Goal: Information Seeking & Learning: Learn about a topic

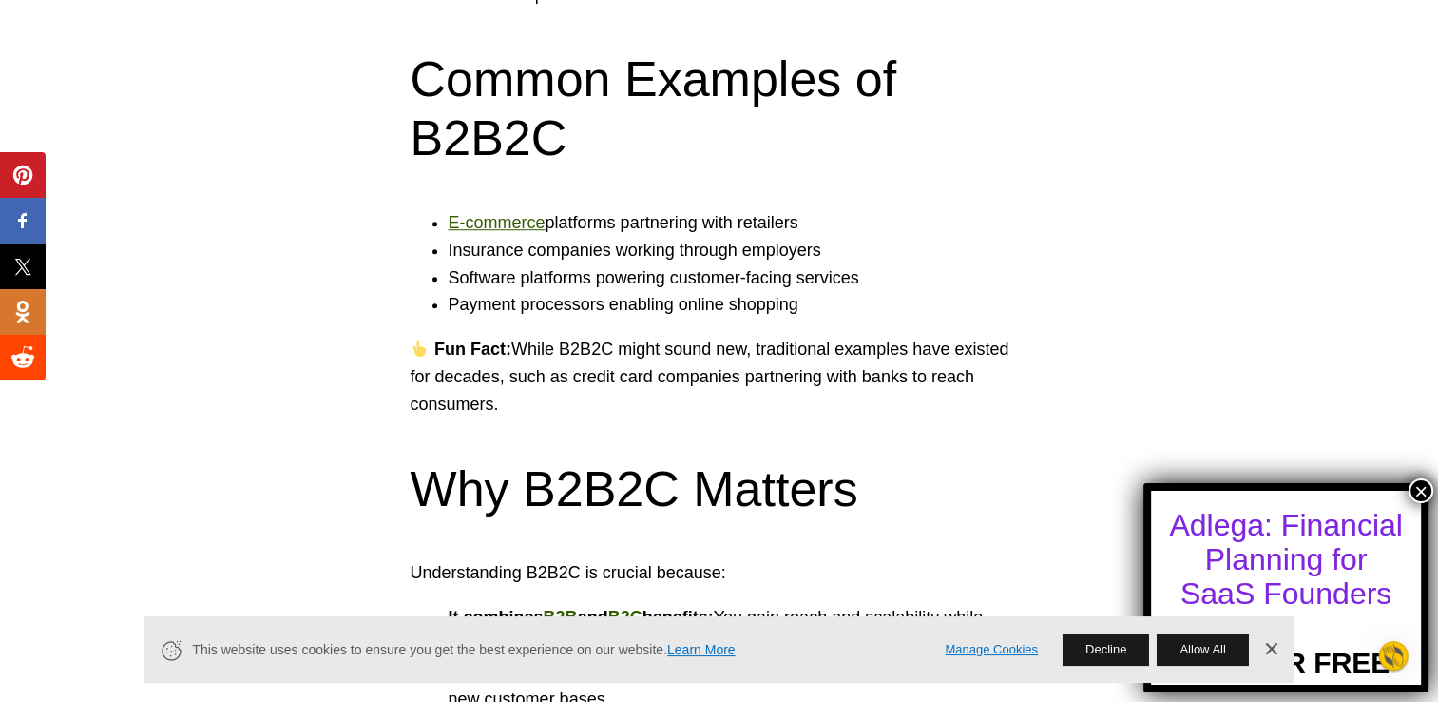
scroll to position [1281, 0]
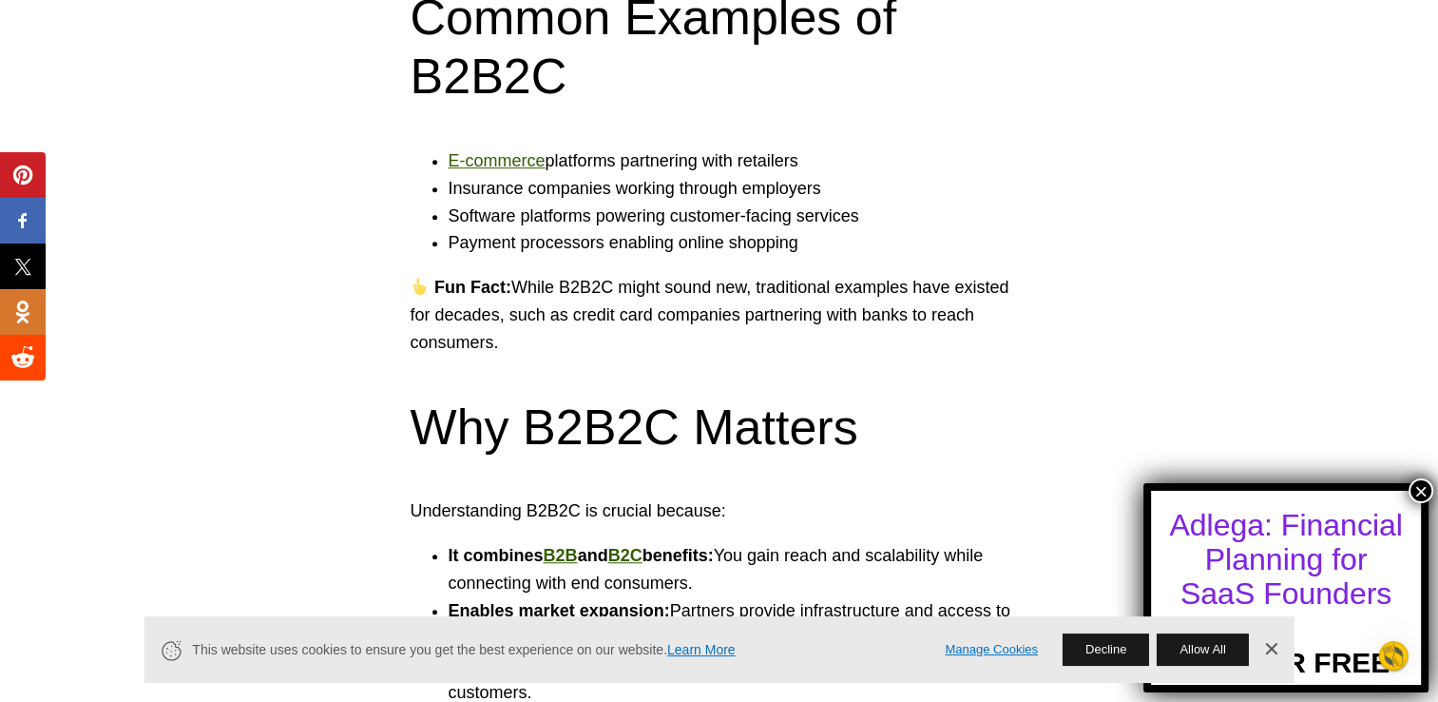
scroll to position [1494, 0]
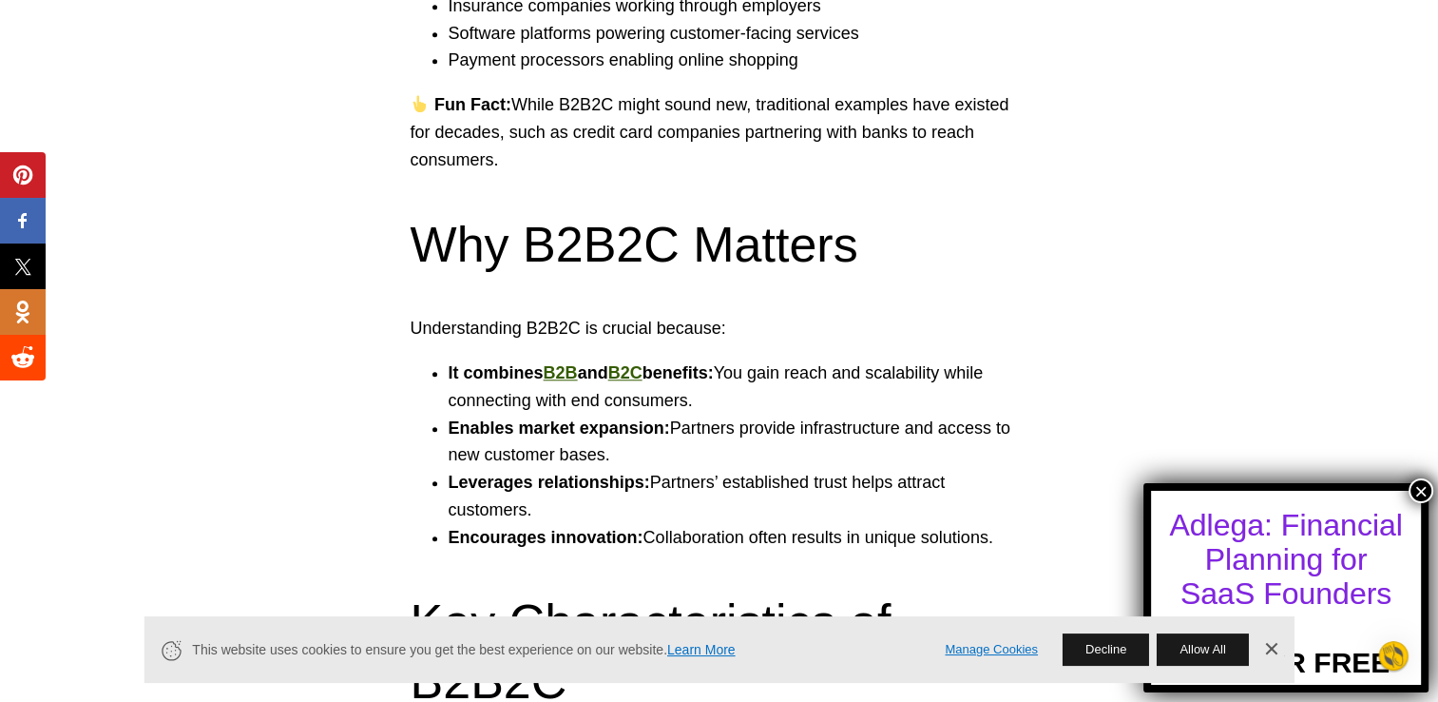
scroll to position [1577, 0]
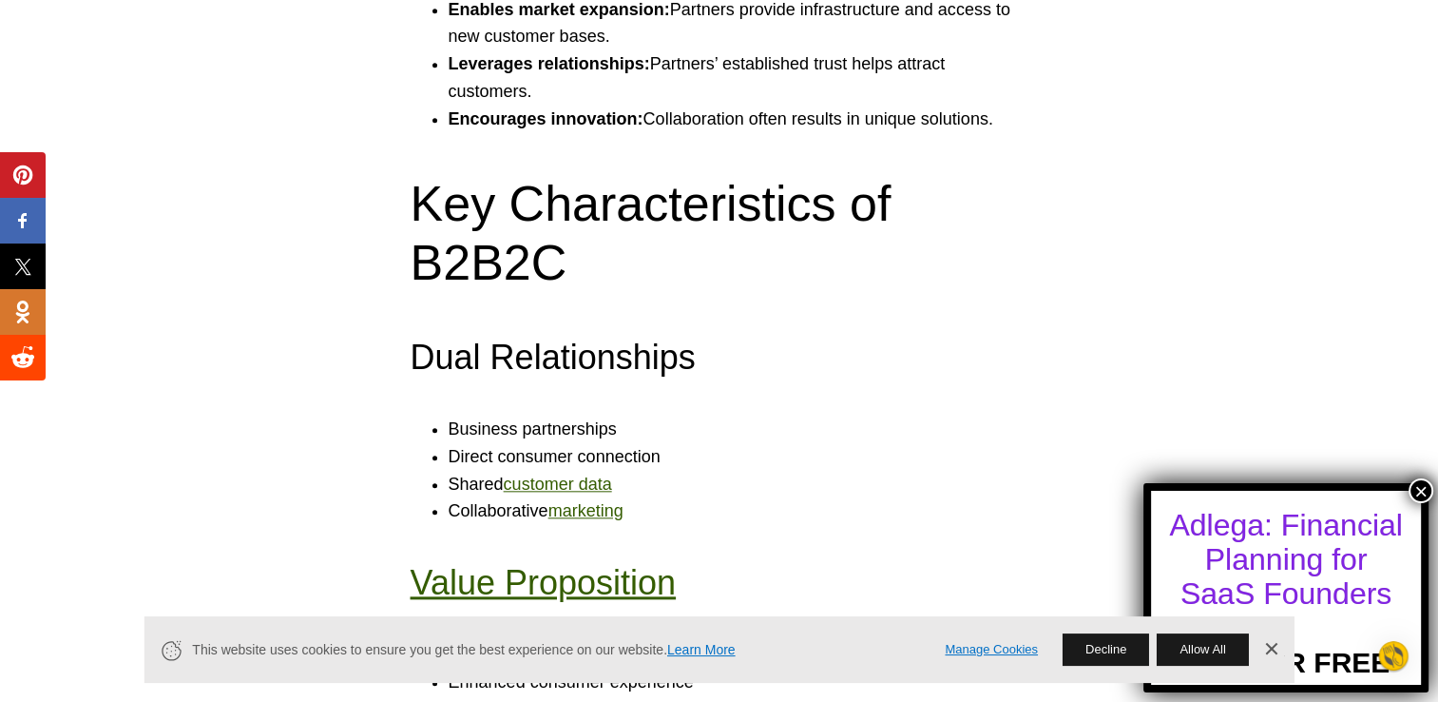
scroll to position [1962, 0]
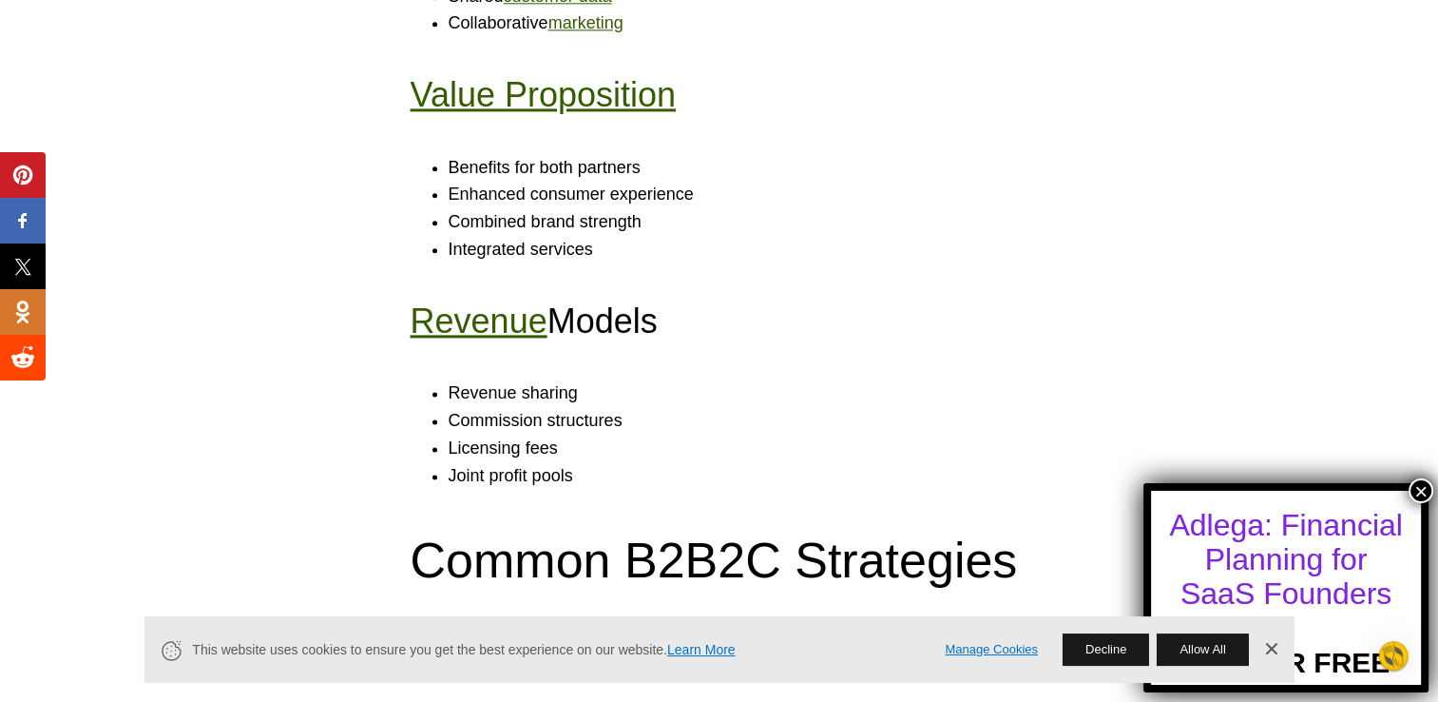
scroll to position [2420, 0]
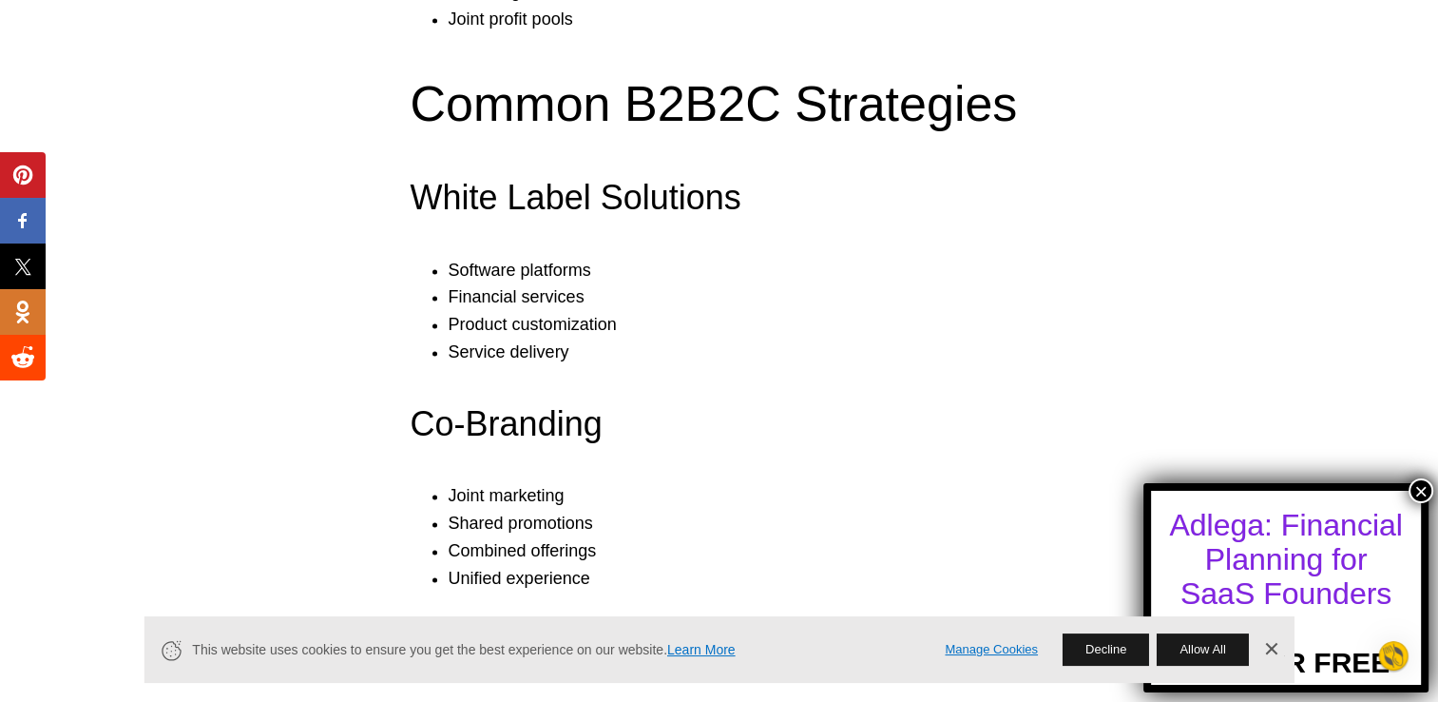
scroll to position [2881, 0]
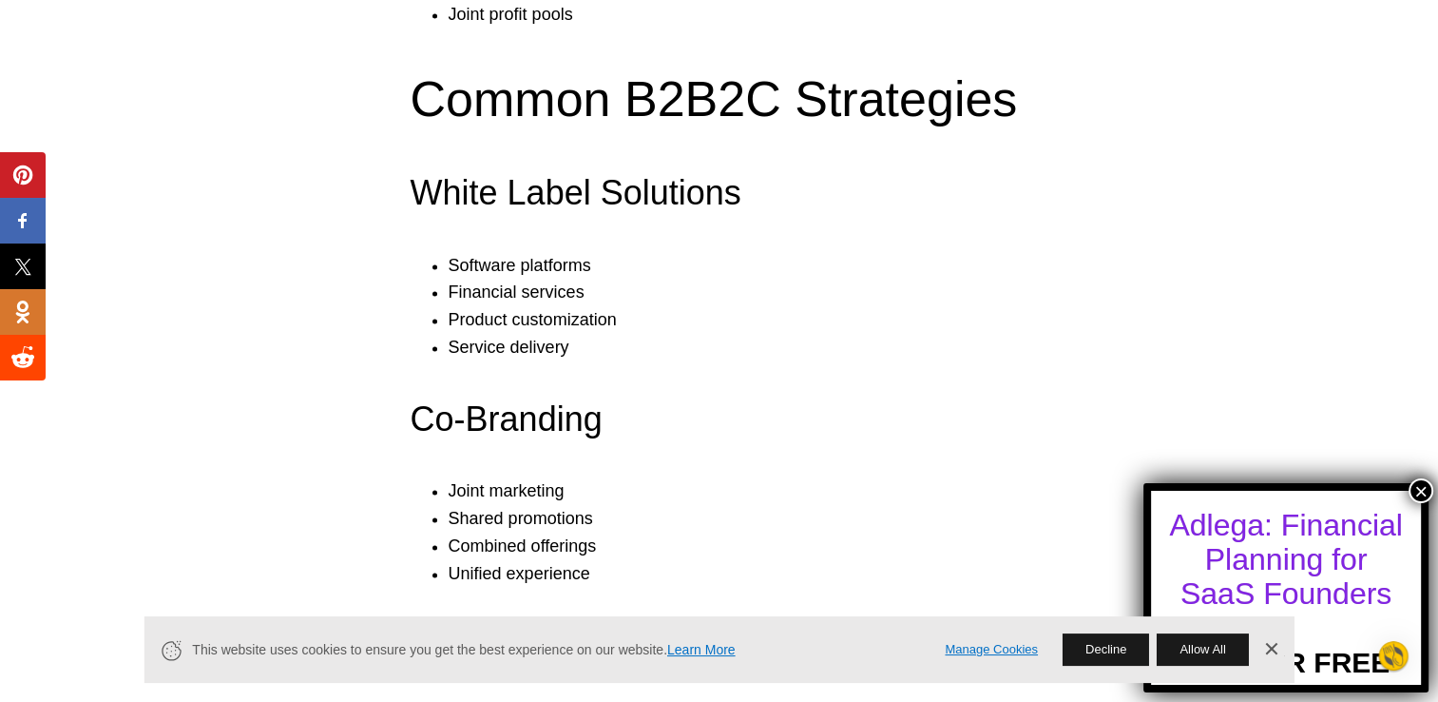
click at [322, 552] on div "What is the B2B2C Model? B2B2C stands for Business-to-Business-to-Consumer. It’…" at bounding box center [719, 306] width 1438 height 5519
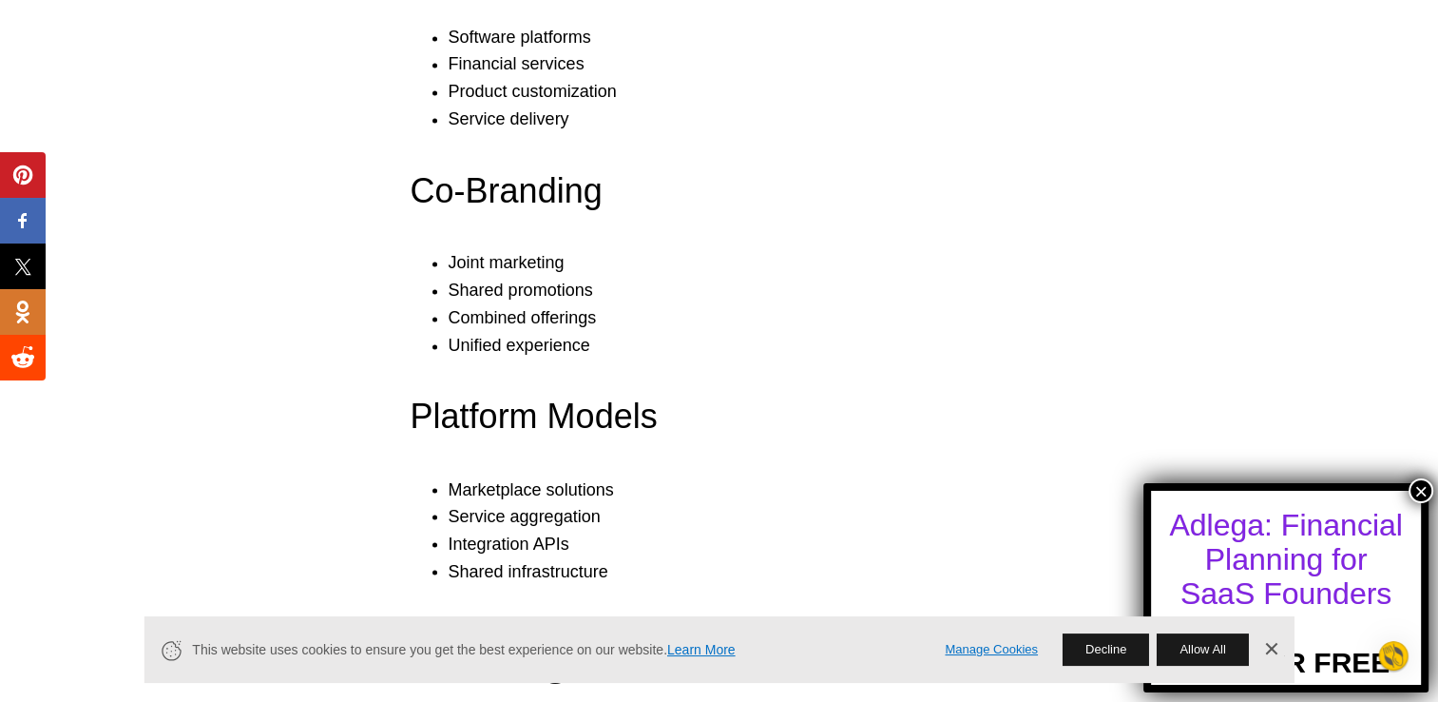
scroll to position [3111, 0]
click at [319, 563] on div "What is the B2B2C Model? B2B2C stands for Business-to-Business-to-Consumer. It’…" at bounding box center [719, 76] width 1438 height 5519
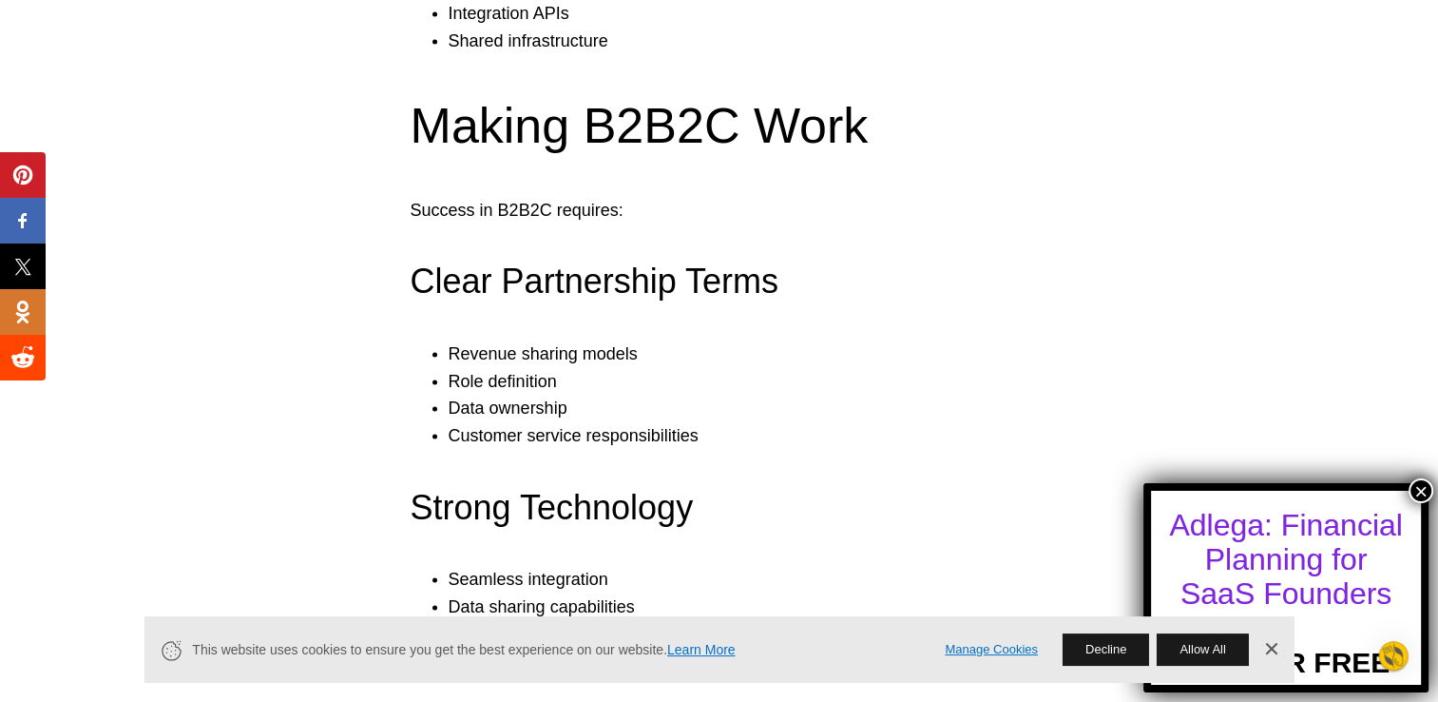
scroll to position [3639, 0]
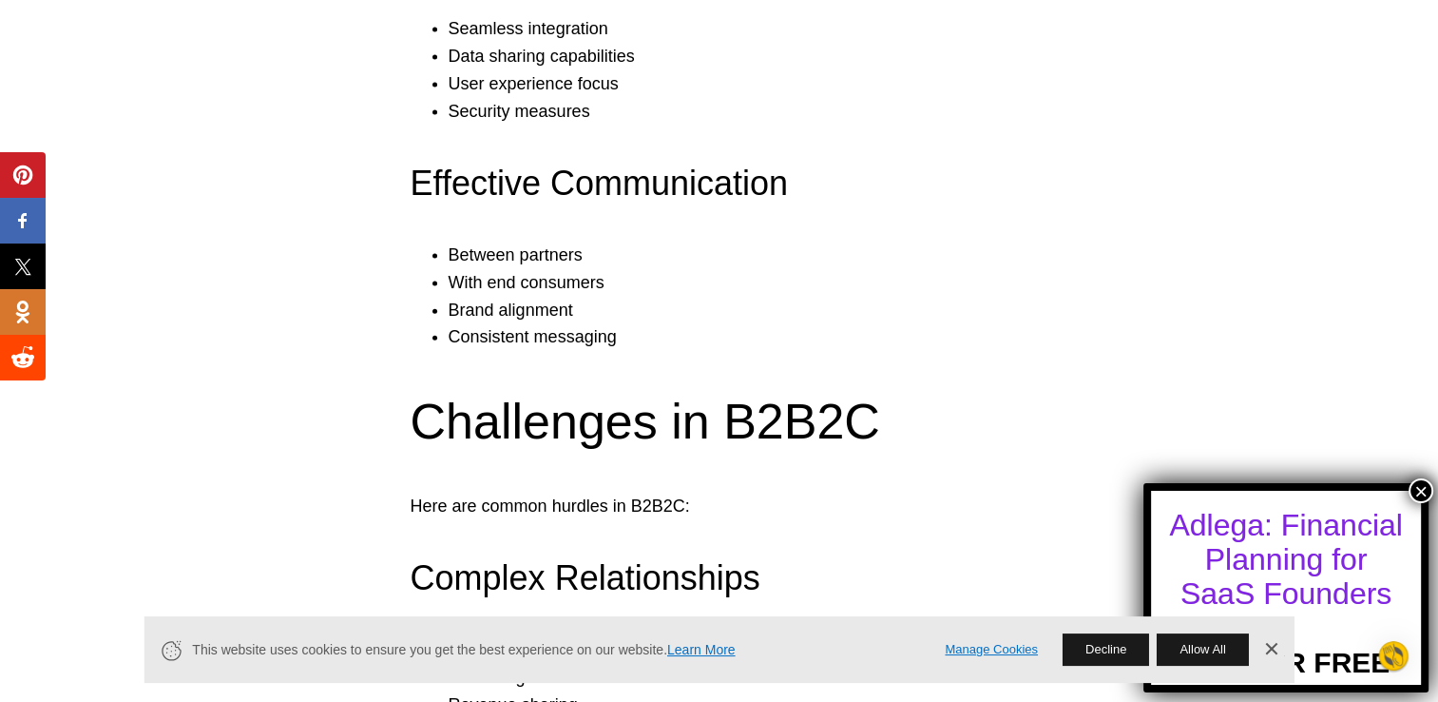
scroll to position [4193, 0]
